Goal: Information Seeking & Learning: Learn about a topic

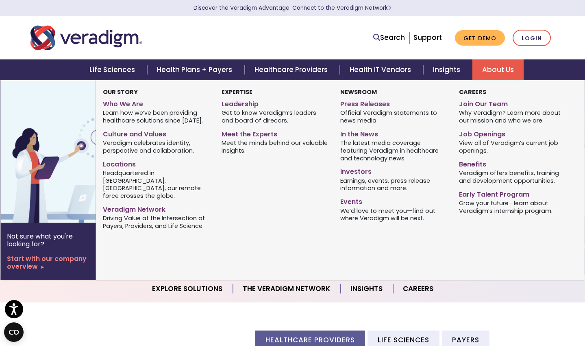
click at [508, 68] on link "About Us" at bounding box center [497, 69] width 51 height 21
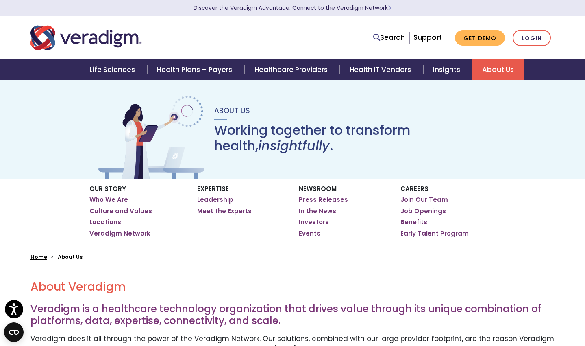
click at [510, 67] on link "About Us" at bounding box center [497, 69] width 51 height 21
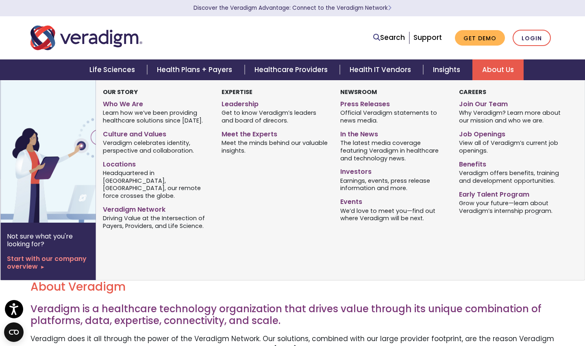
click at [492, 72] on link "About Us" at bounding box center [497, 69] width 51 height 21
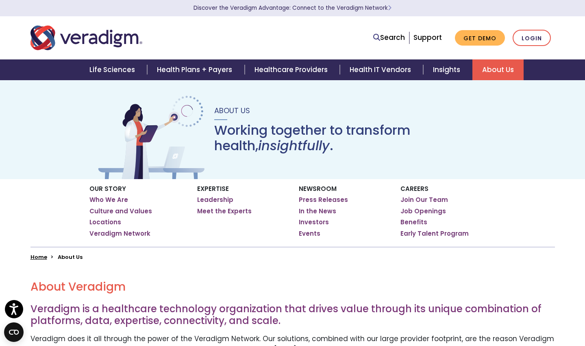
click at [492, 72] on link "About Us" at bounding box center [497, 69] width 51 height 21
click at [211, 202] on link "Leadership" at bounding box center [215, 200] width 36 height 8
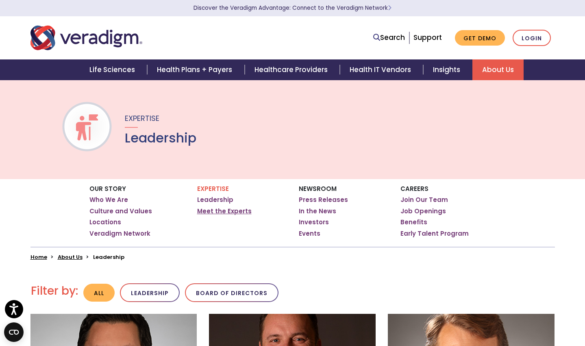
scroll to position [10, 0]
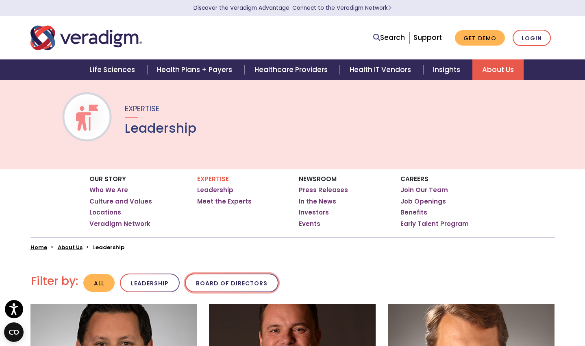
click at [239, 278] on button "Board of Directors" at bounding box center [232, 282] width 94 height 19
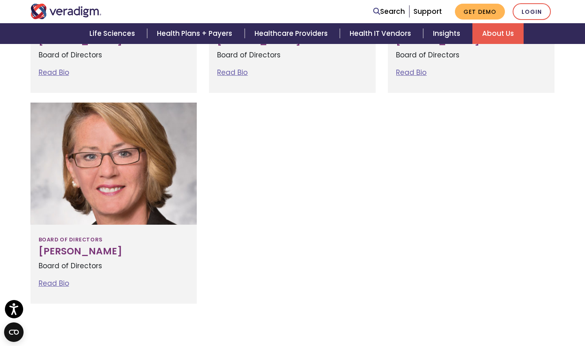
scroll to position [640, 0]
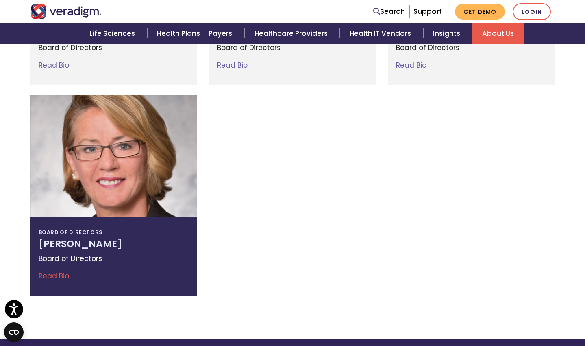
click at [99, 248] on div "Board of Directors Carol Zierhoffer Board of Directors Read Bio Carol Zierhoffe…" at bounding box center [113, 256] width 167 height 79
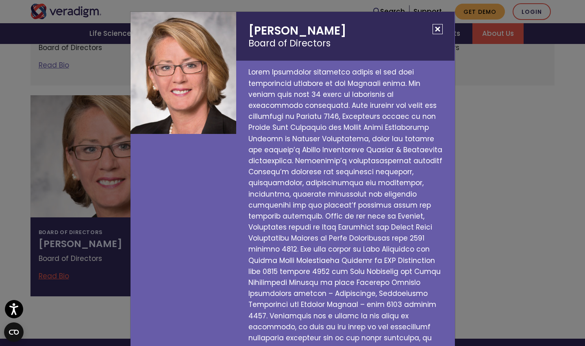
click at [438, 30] on button "Close" at bounding box center [438, 29] width 10 height 10
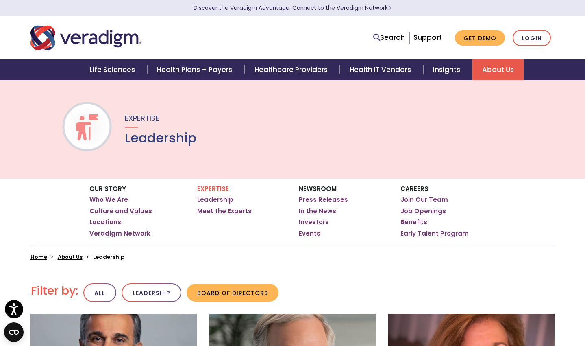
scroll to position [0, 0]
